Goal: Task Accomplishment & Management: Complete application form

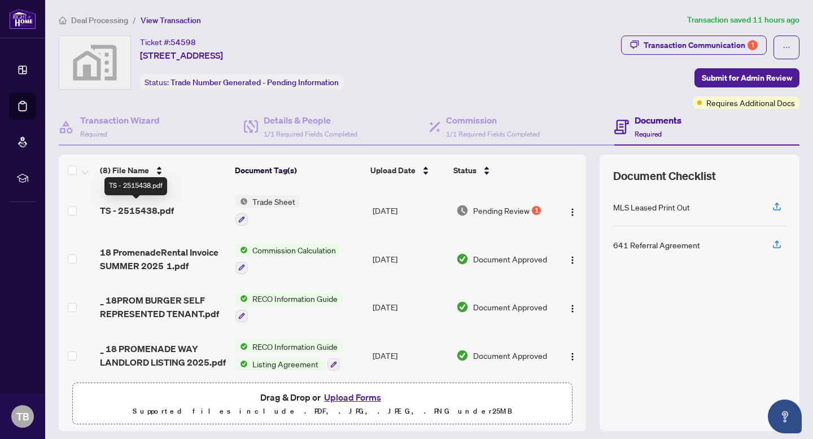
click at [128, 208] on span "TS - 2515438.pdf" at bounding box center [137, 211] width 74 height 14
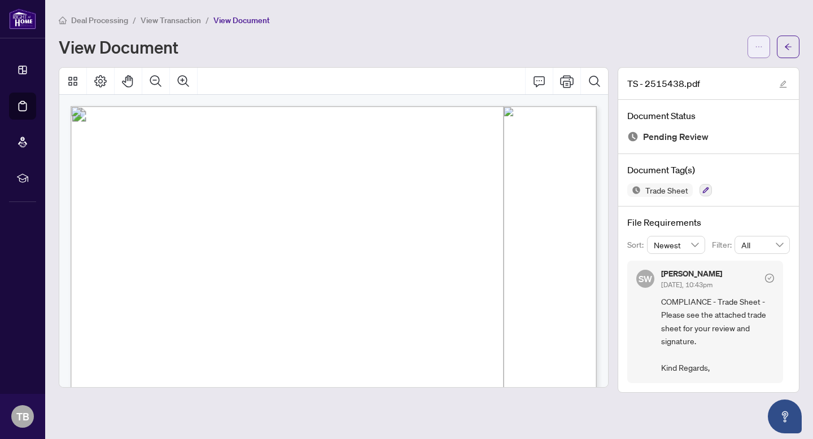
click at [763, 46] on button "button" at bounding box center [758, 47] width 23 height 23
click at [695, 71] on span "Download" at bounding box center [718, 71] width 86 height 12
click at [95, 19] on span "Deal Processing" at bounding box center [99, 20] width 57 height 10
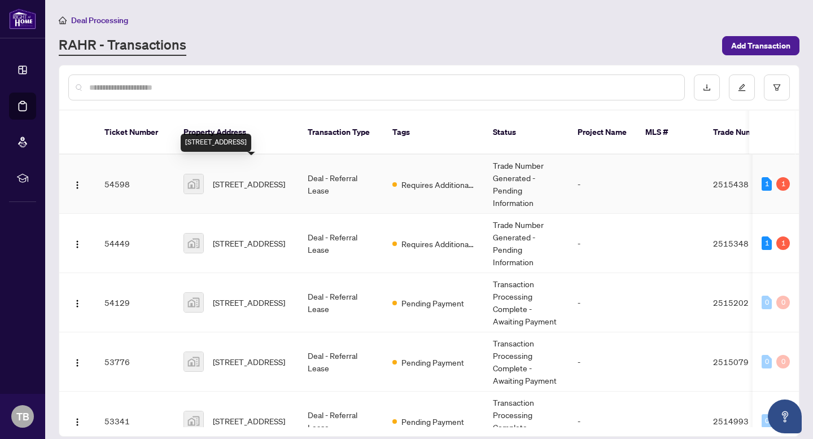
click at [239, 178] on span "[STREET_ADDRESS]" at bounding box center [249, 184] width 72 height 12
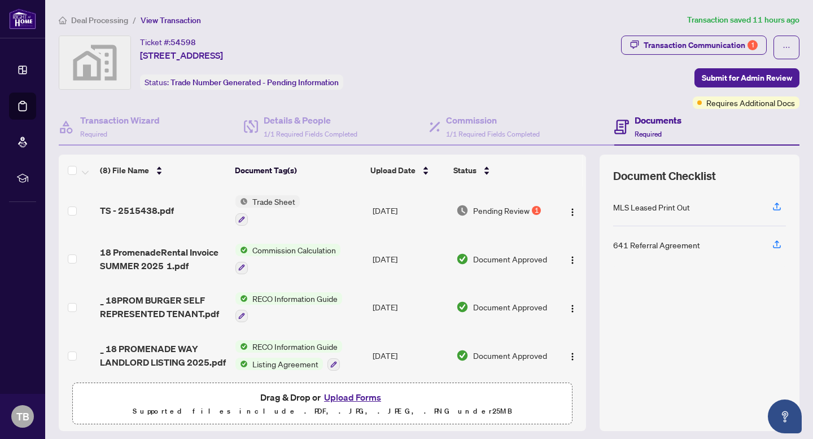
scroll to position [33, 0]
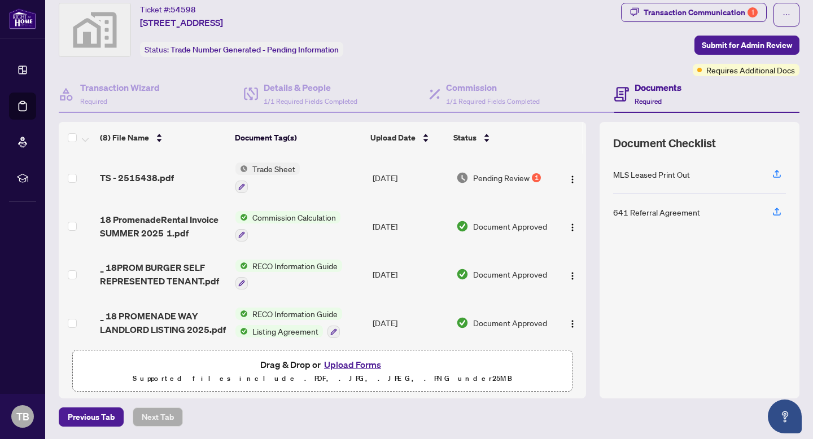
click at [345, 361] on button "Upload Forms" at bounding box center [352, 364] width 64 height 15
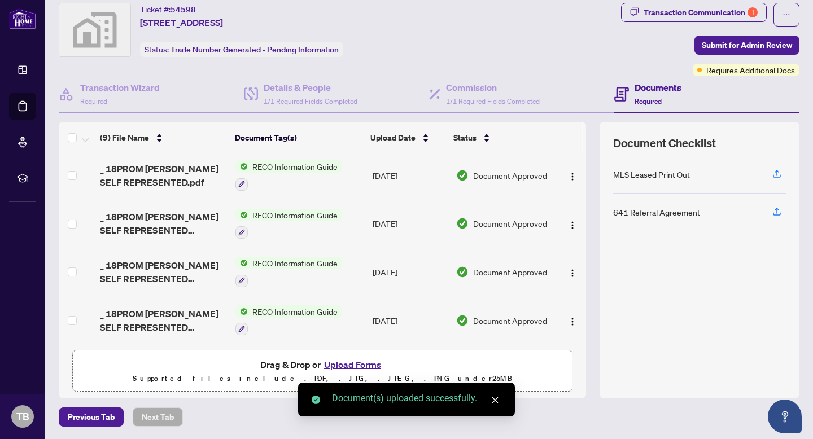
scroll to position [0, 0]
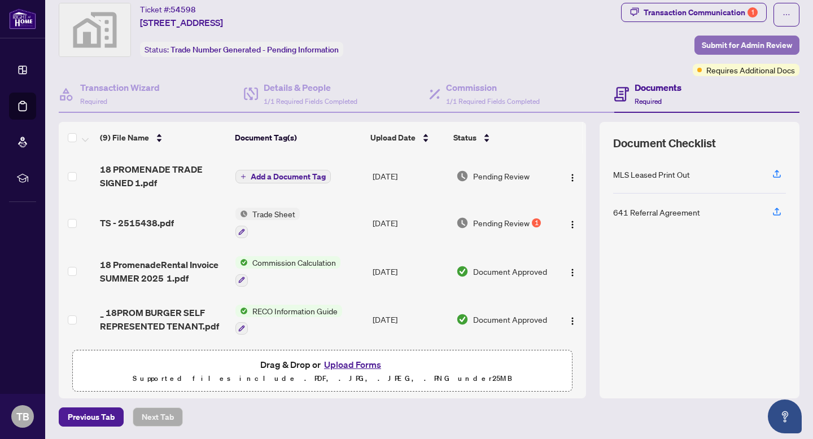
click at [746, 45] on span "Submit for Admin Review" at bounding box center [746, 45] width 90 height 18
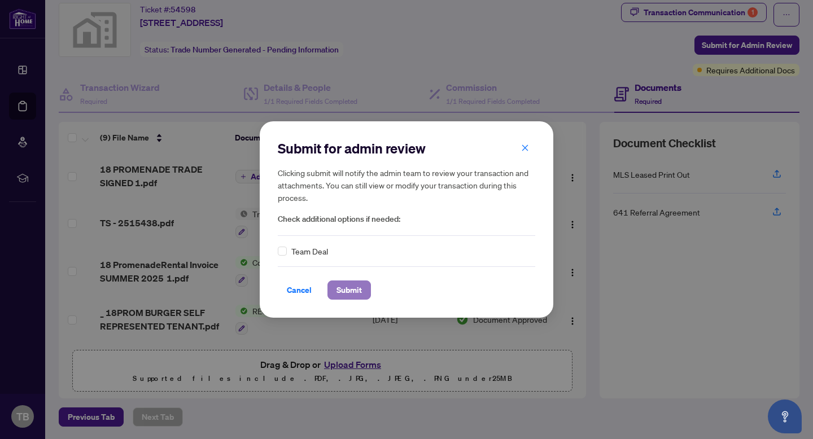
click at [353, 284] on span "Submit" at bounding box center [348, 290] width 25 height 18
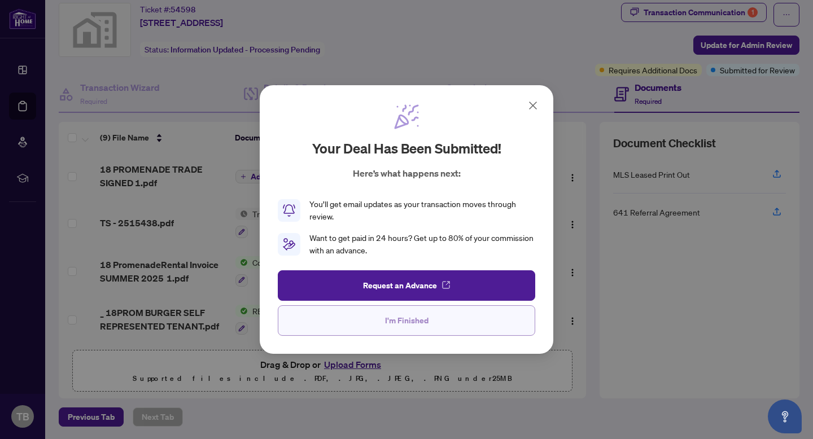
click at [395, 327] on span "I'm Finished" at bounding box center [406, 320] width 43 height 18
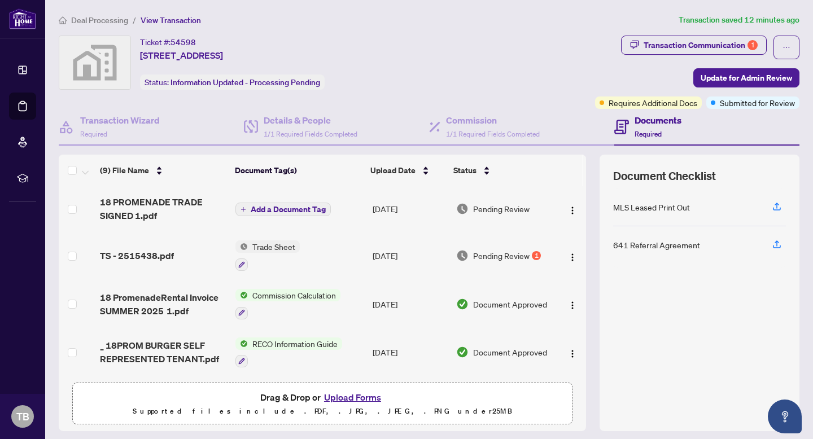
click at [100, 20] on span "Deal Processing" at bounding box center [99, 20] width 57 height 10
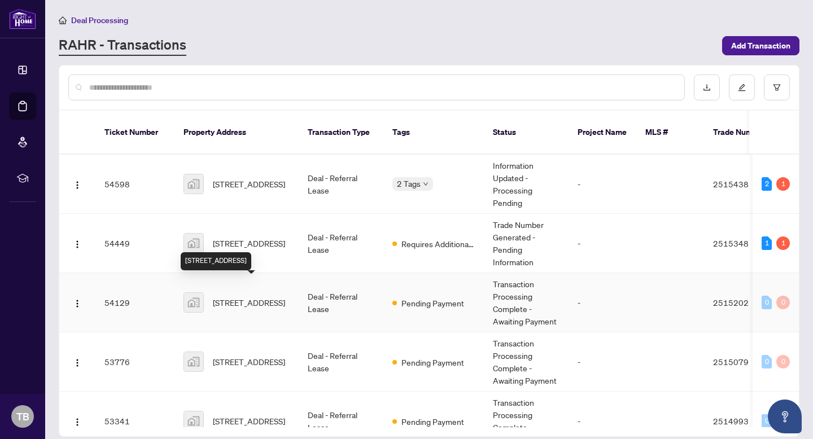
click at [237, 296] on span "[STREET_ADDRESS]" at bounding box center [249, 302] width 72 height 12
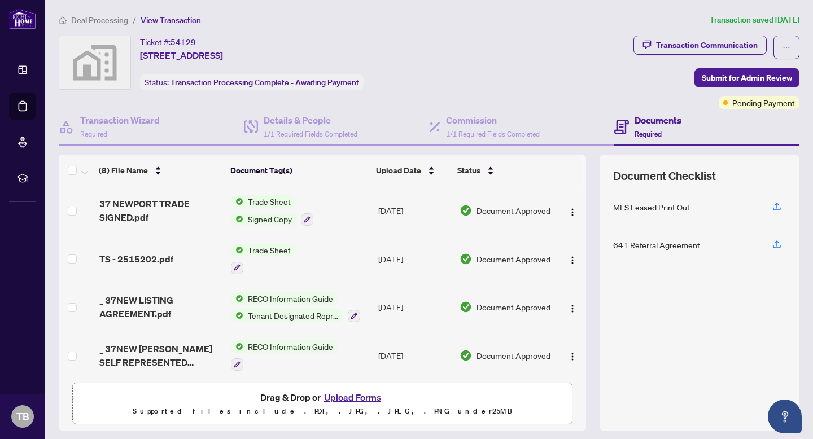
click at [103, 23] on span "Deal Processing" at bounding box center [99, 20] width 57 height 10
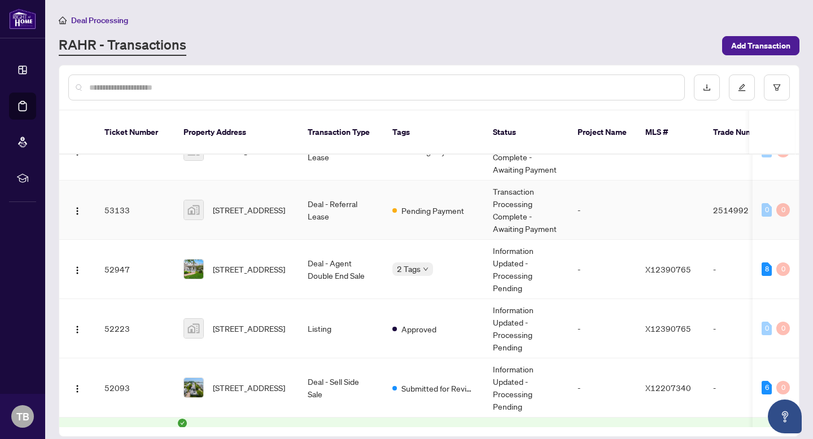
scroll to position [278, 0]
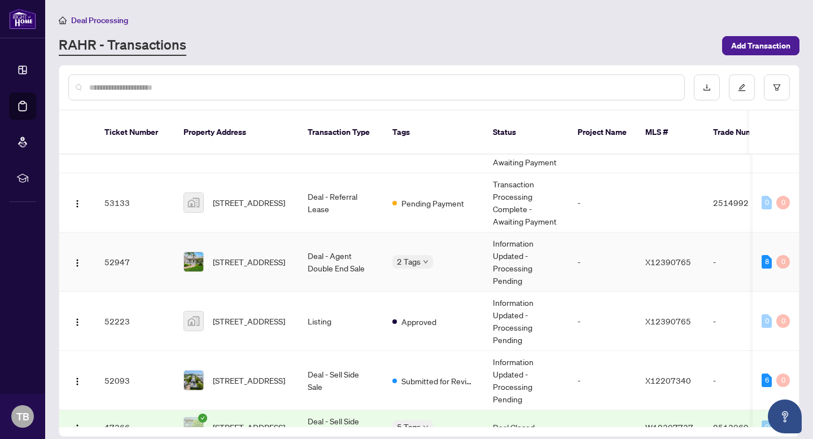
click at [246, 256] on span "[STREET_ADDRESS]" at bounding box center [249, 262] width 72 height 12
